Goal: Communication & Community: Answer question/provide support

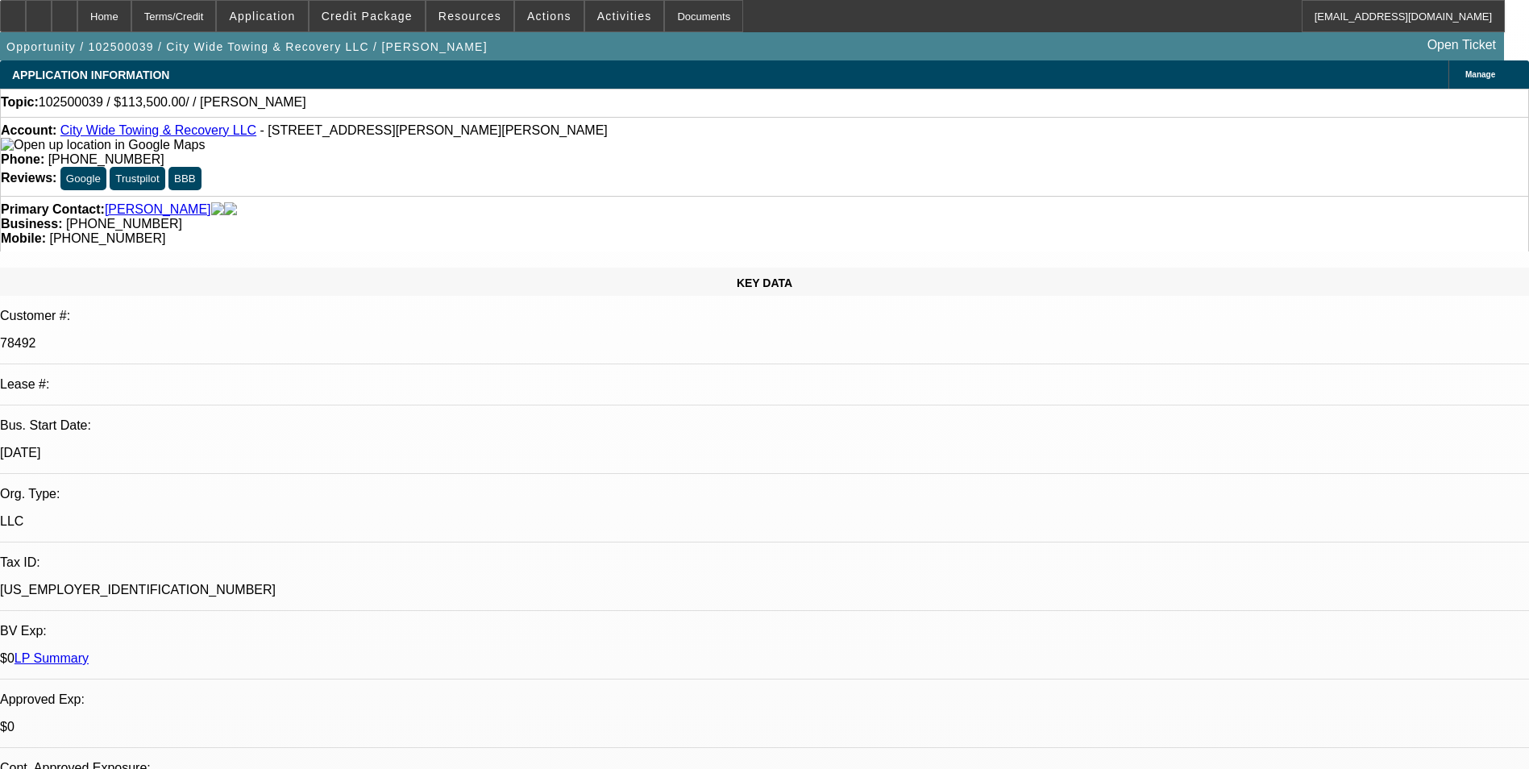
select select "0"
select select "2"
select select "0.1"
select select "1"
select select "2"
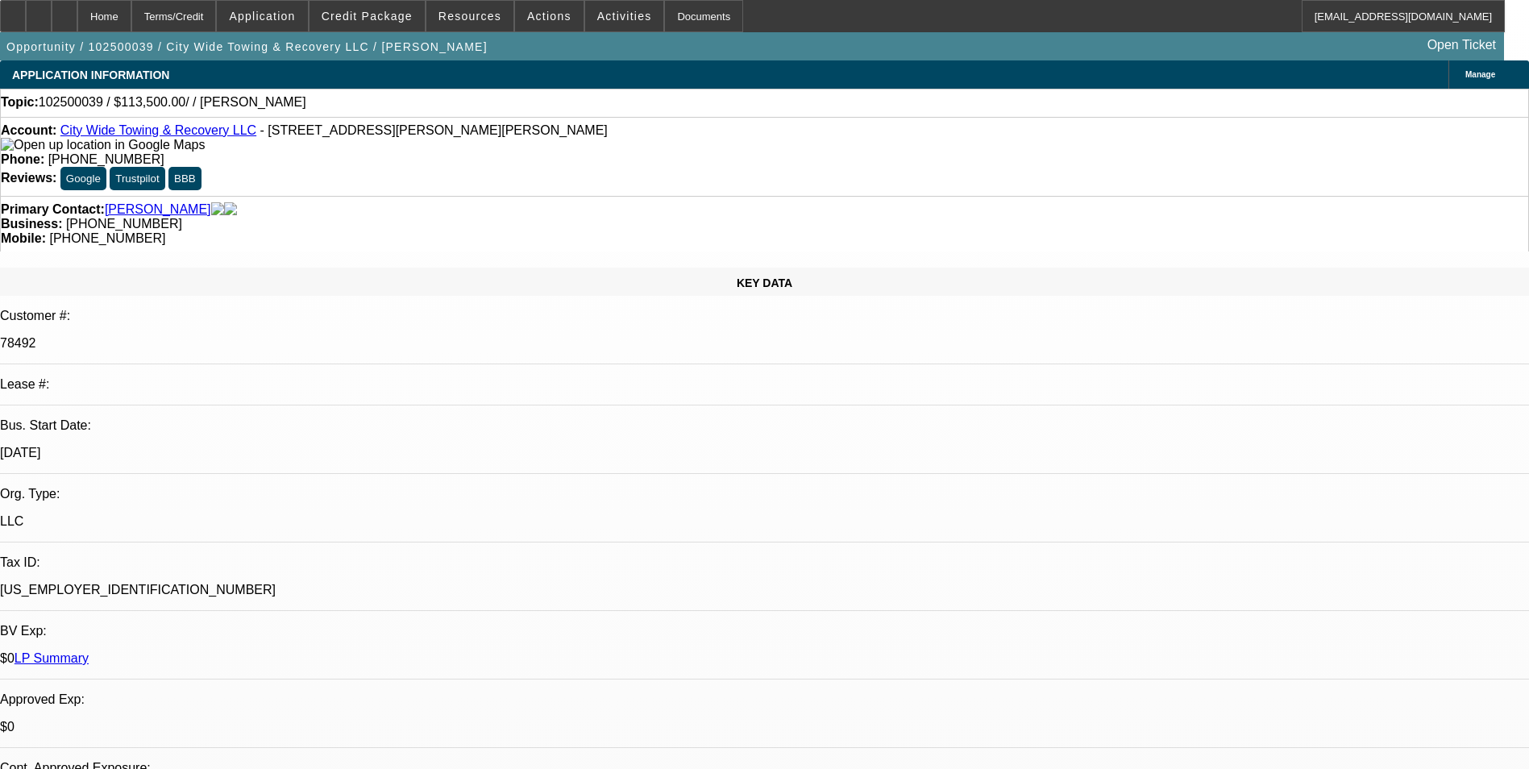
select select "4"
radio input "true"
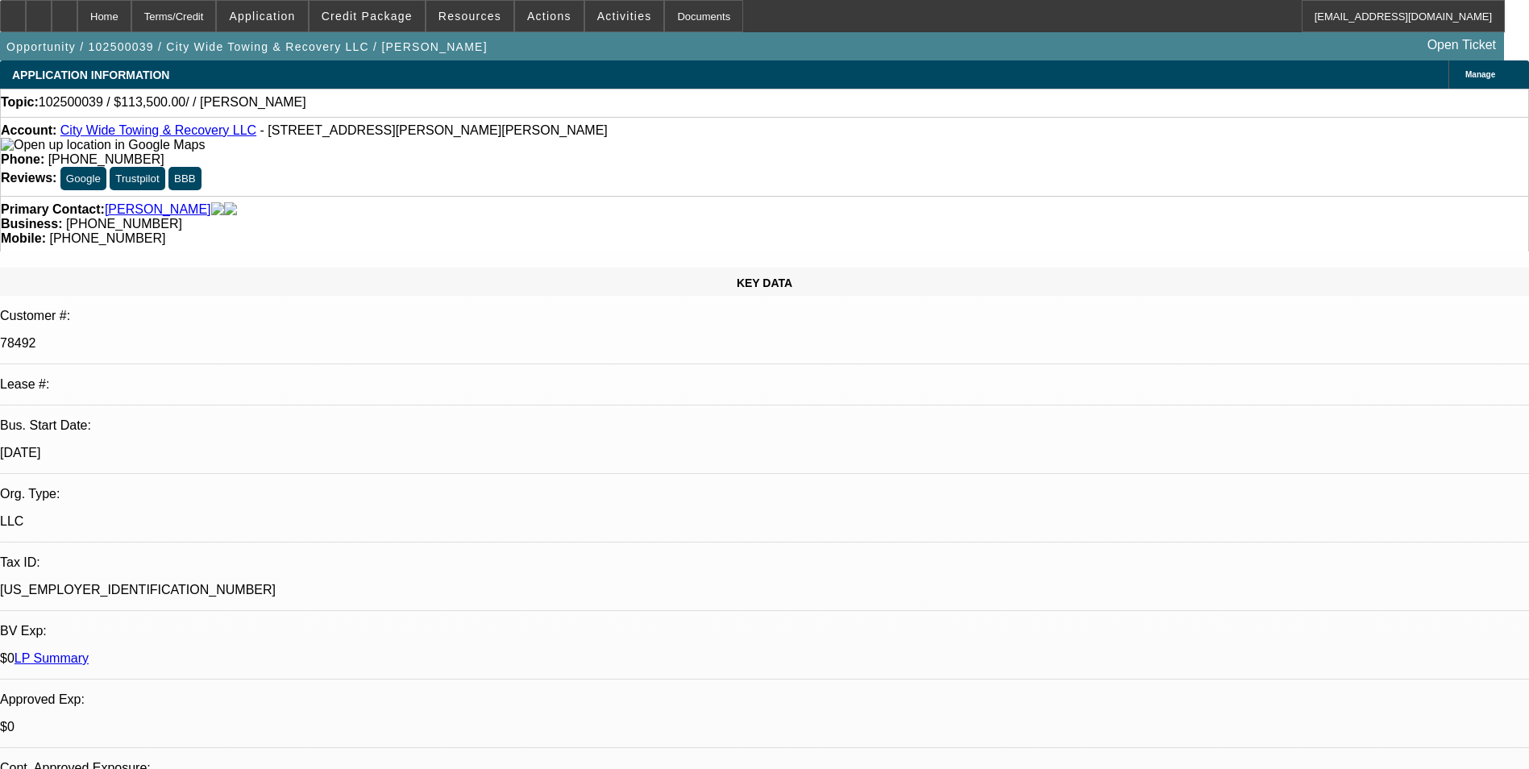
drag, startPoint x: 1436, startPoint y: 287, endPoint x: 986, endPoint y: 266, distance: 450.3
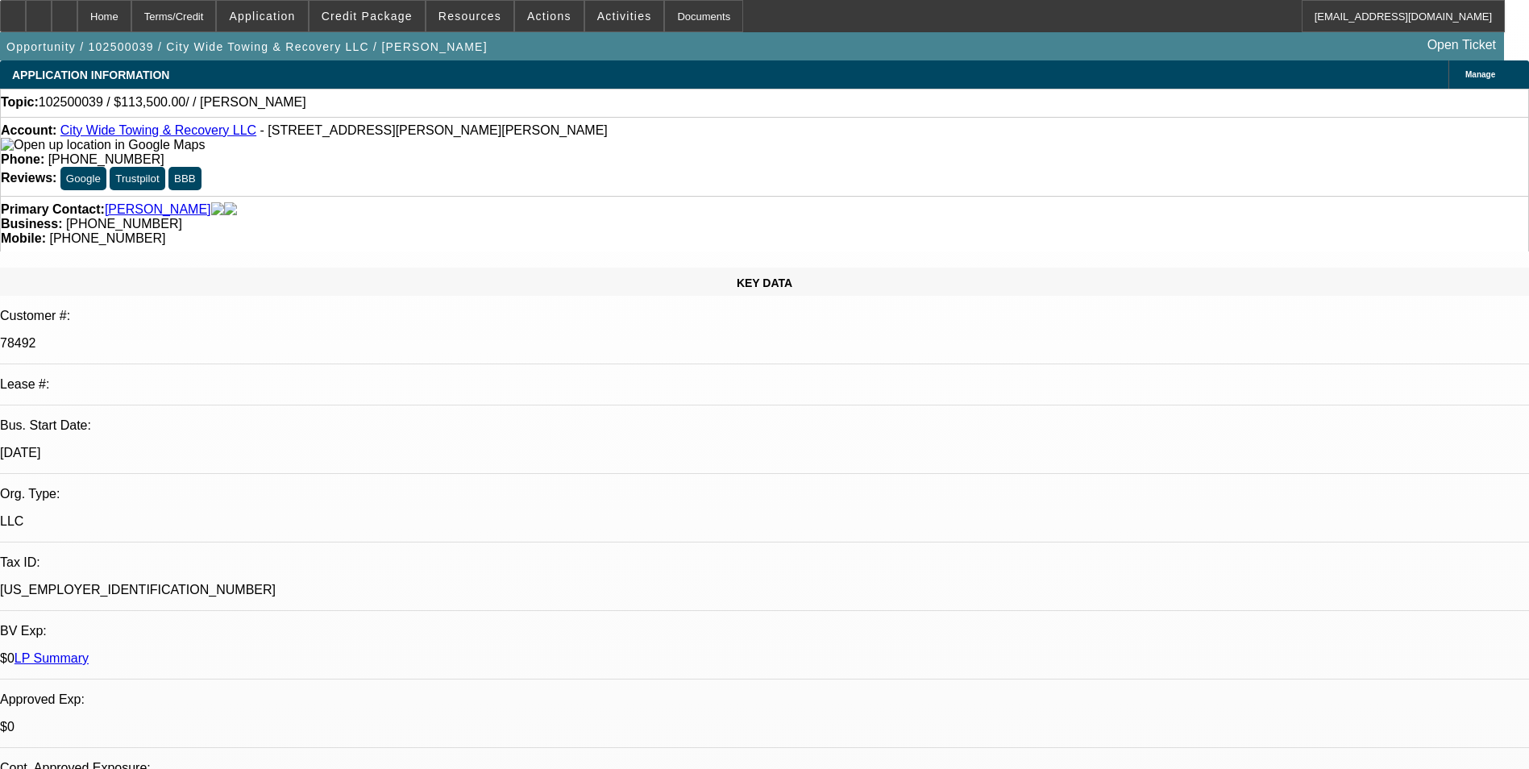
type textarea "Payment history good-on-time/01-one-hanmi/ 02 serviced deal--GPS is active"
radio input "false"
radio input "true"
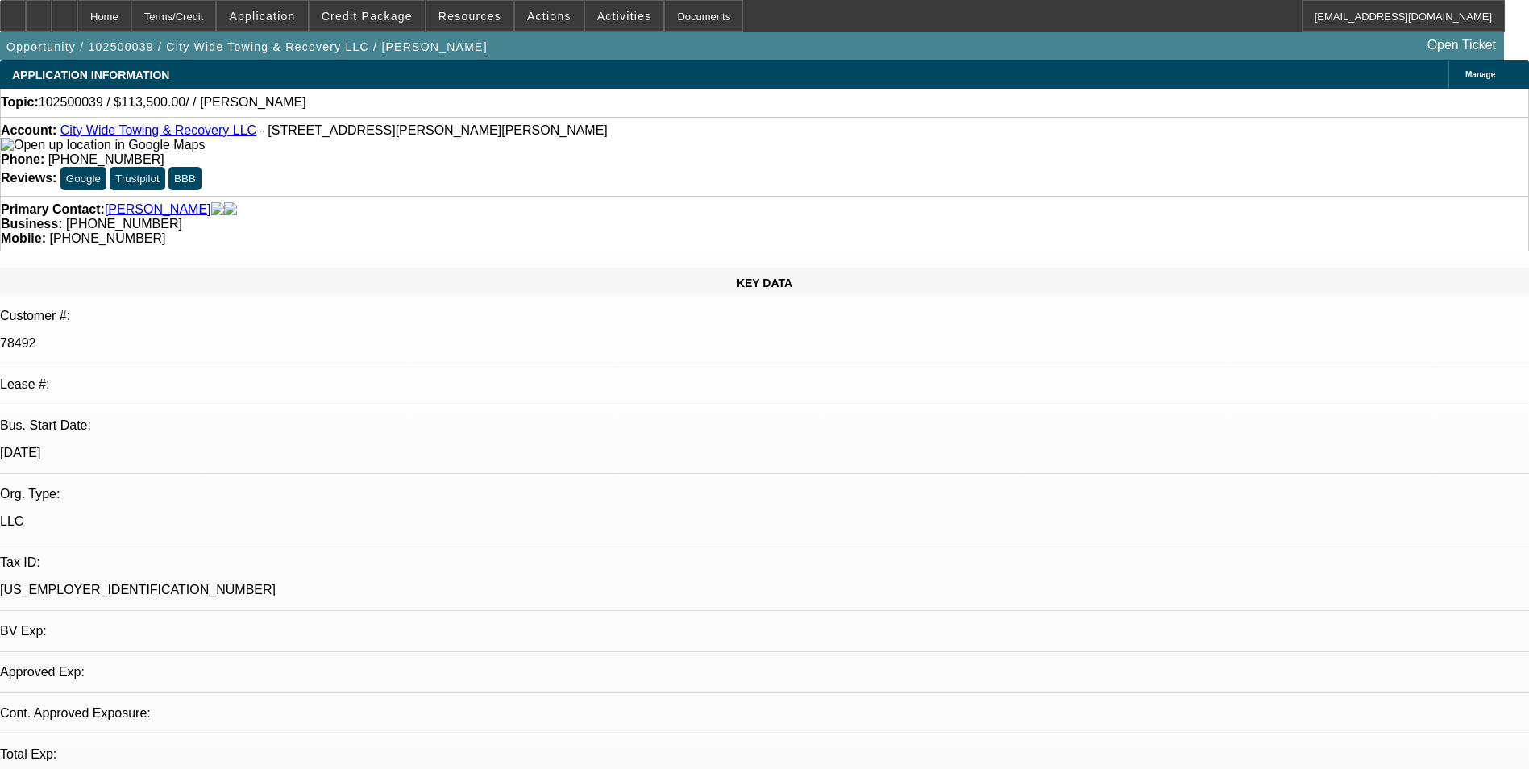
select select "0"
select select "2"
select select "0.1"
select select "1"
select select "2"
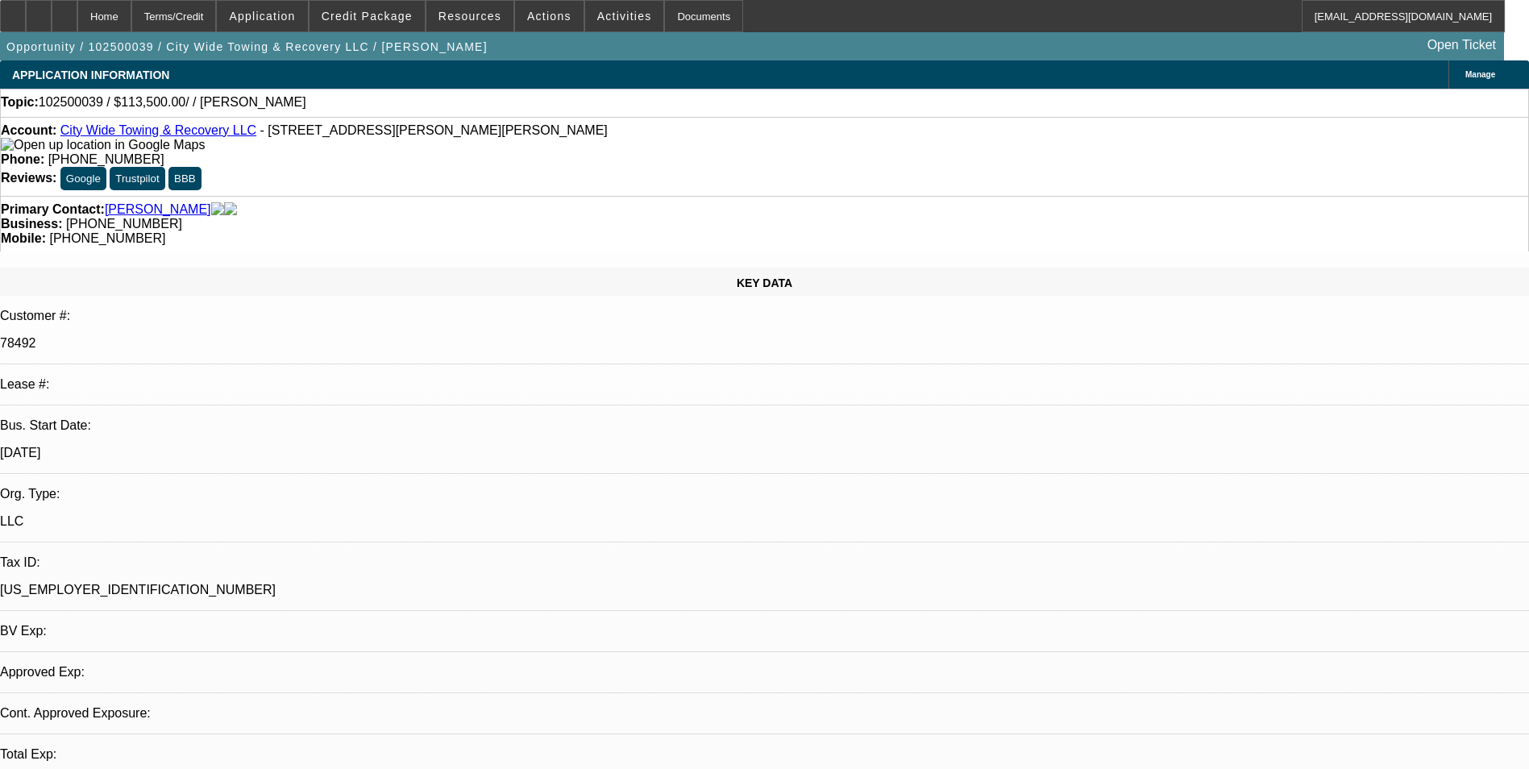
select select "4"
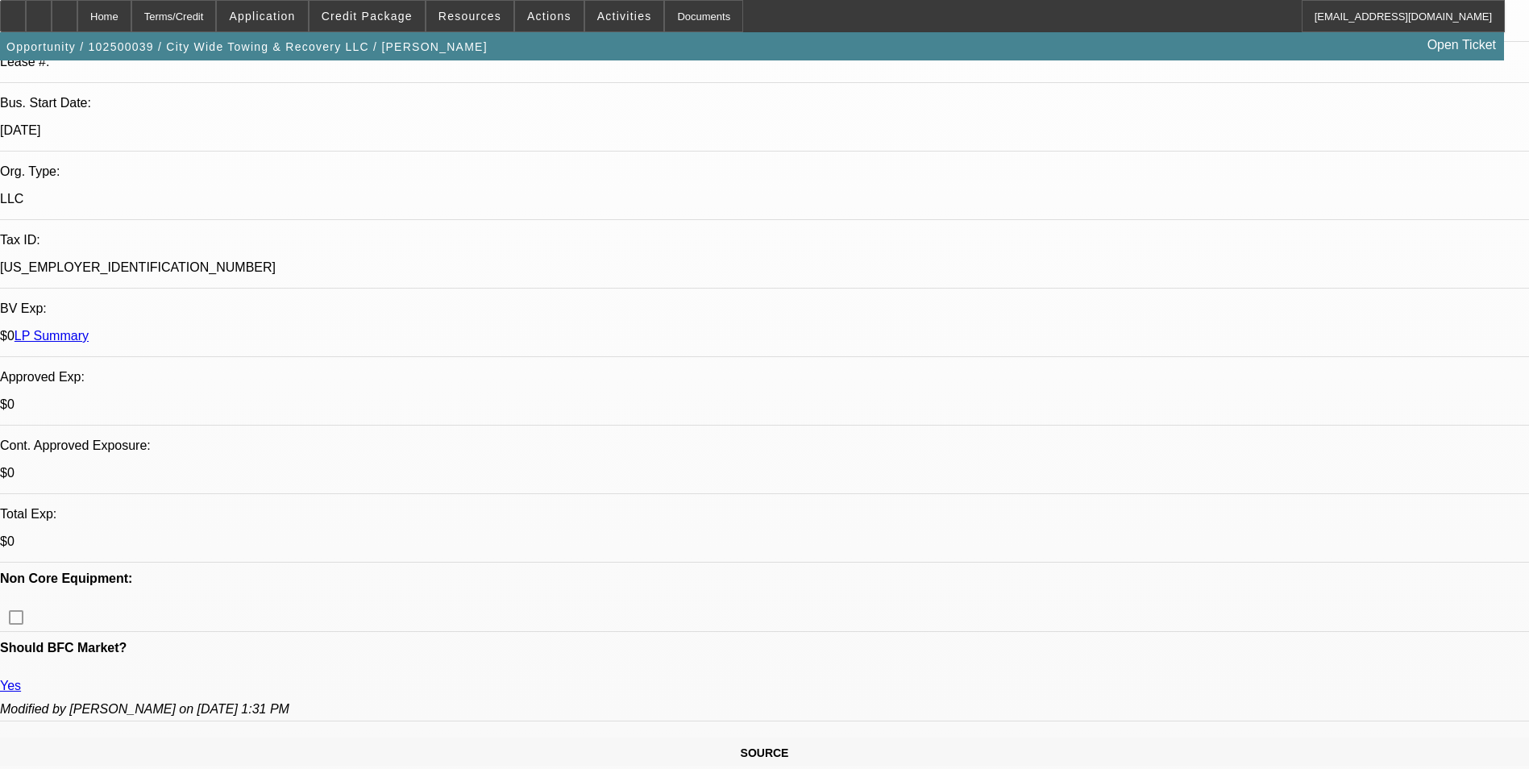
scroll to position [645, 0]
